Goal: Task Accomplishment & Management: Use online tool/utility

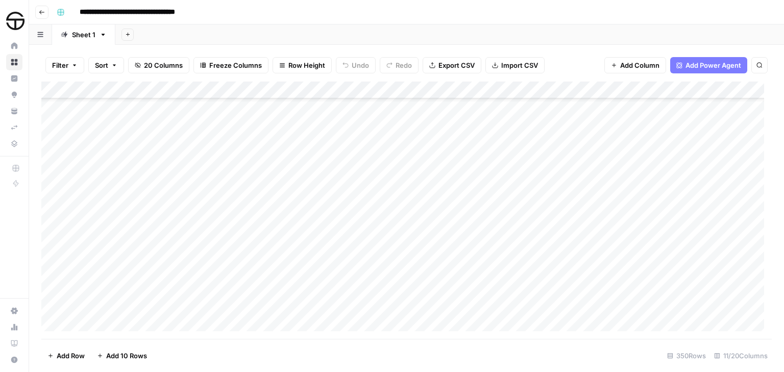
scroll to position [3360, 0]
click at [193, 224] on div "Add Column" at bounding box center [406, 211] width 730 height 258
click at [182, 243] on div "Add Column" at bounding box center [406, 211] width 730 height 258
click at [384, 245] on div "Add Column" at bounding box center [406, 211] width 730 height 258
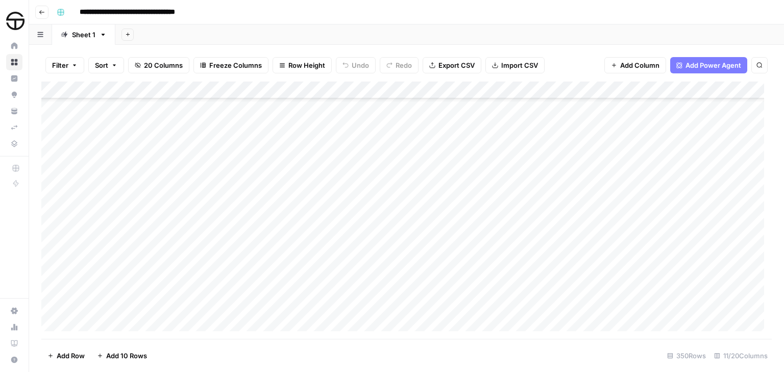
scroll to position [2187, 0]
click at [183, 220] on div "Add Column" at bounding box center [406, 211] width 730 height 258
click at [187, 210] on div "Add Column" at bounding box center [406, 211] width 730 height 258
click at [581, 288] on div "Add Column" at bounding box center [406, 211] width 730 height 258
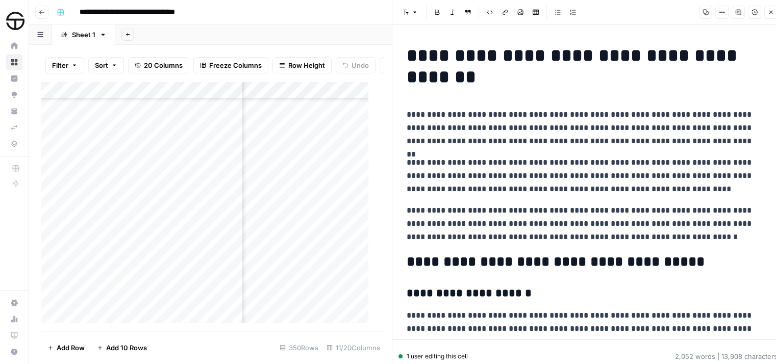
click at [496, 158] on p "**********" at bounding box center [584, 176] width 355 height 40
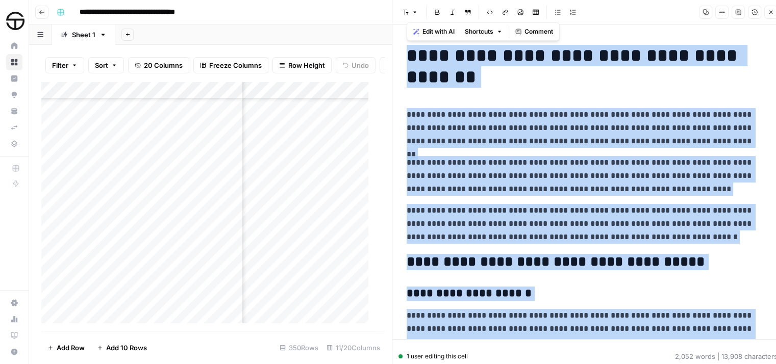
copy div "**********"
click at [768, 12] on icon "button" at bounding box center [771, 12] width 6 height 6
